Goal: Transaction & Acquisition: Purchase product/service

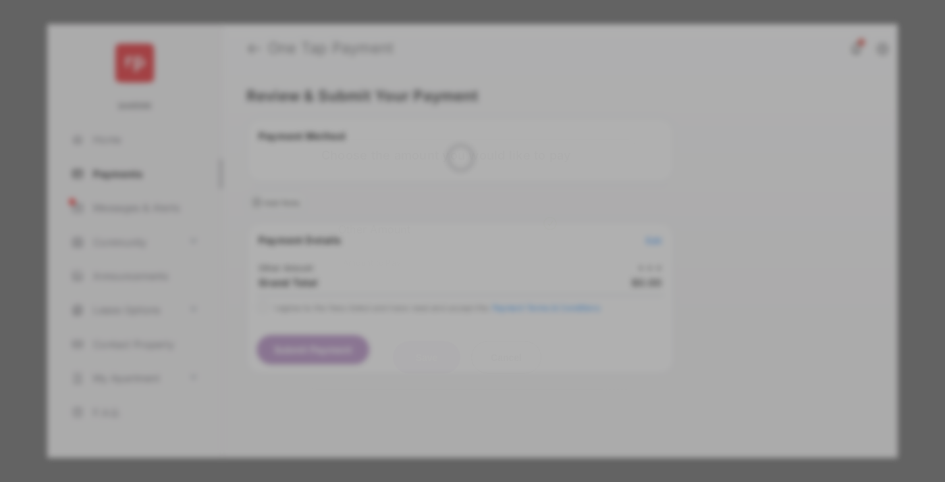
click at [448, 217] on div "Other Amount" at bounding box center [447, 228] width 219 height 23
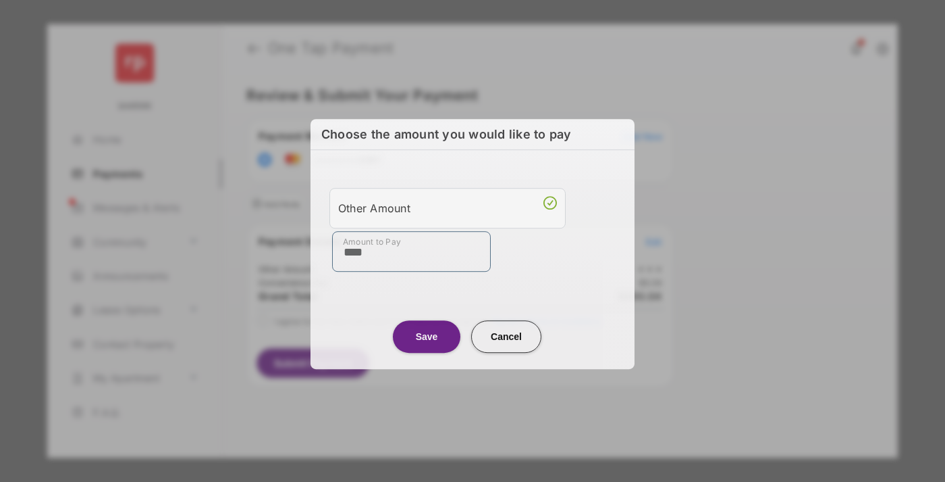
type input "****"
click at [427, 334] on button "Save" at bounding box center [427, 336] width 68 height 32
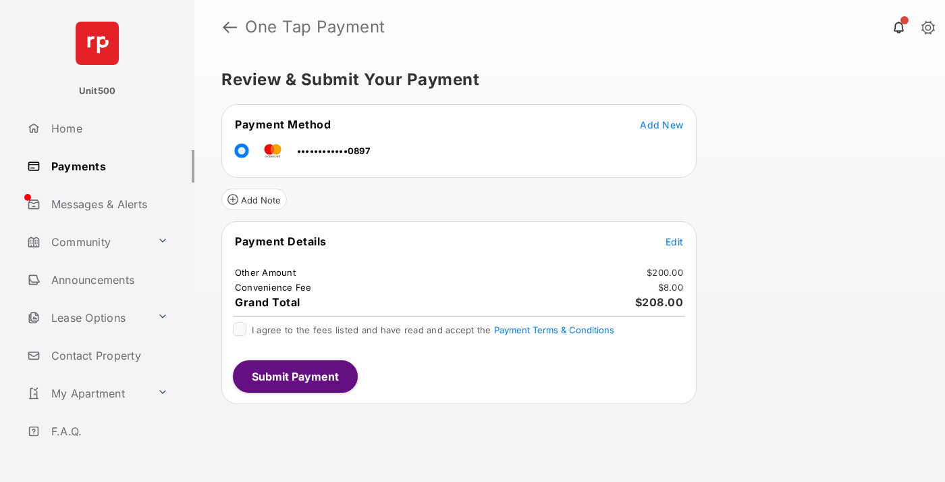
click at [675, 241] on span "Edit" at bounding box center [675, 241] width 18 height 11
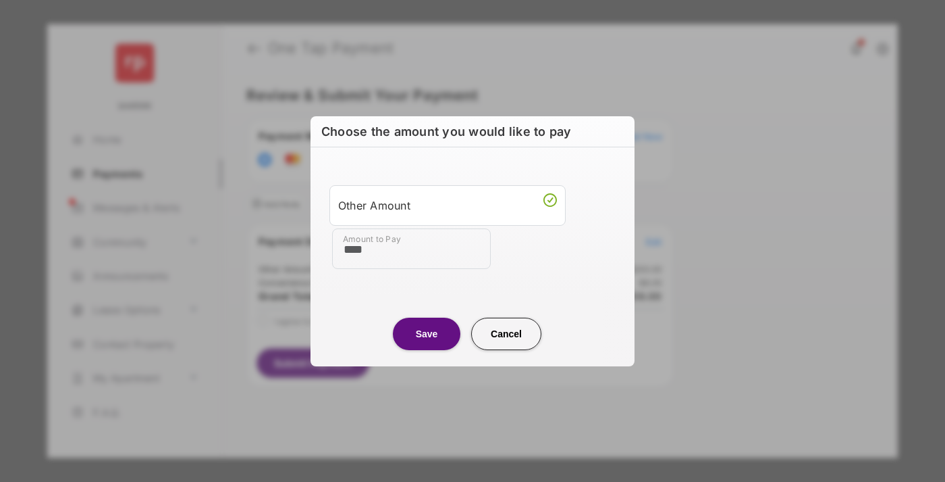
click at [427, 333] on button "Save" at bounding box center [427, 333] width 68 height 32
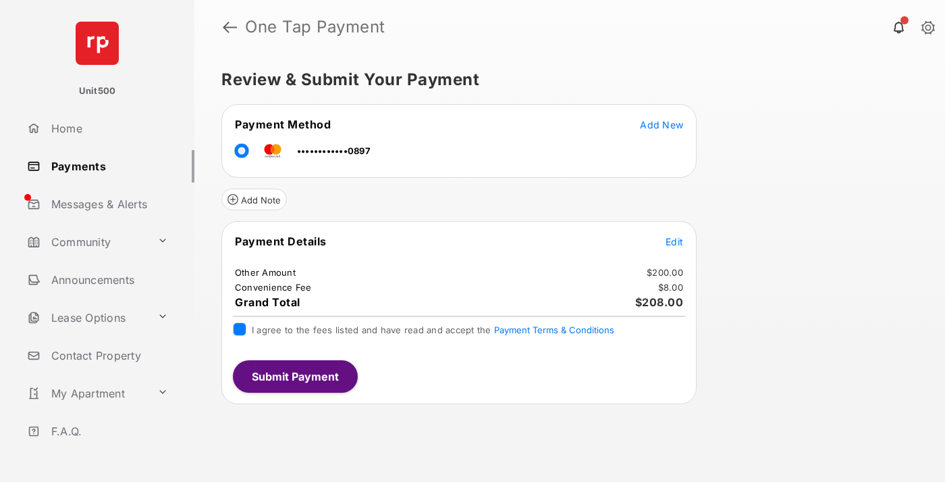
click at [294, 375] on button "Submit Payment" at bounding box center [295, 376] width 125 height 32
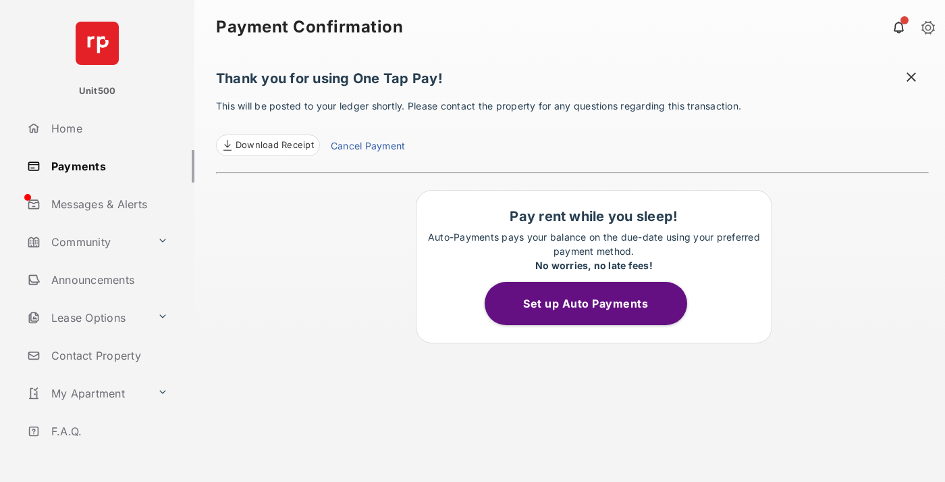
click at [912, 78] on span at bounding box center [912, 78] width 14 height 17
